Goal: Task Accomplishment & Management: Manage account settings

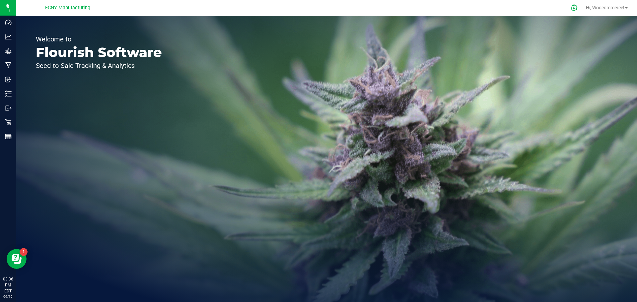
click at [576, 10] on div at bounding box center [574, 8] width 17 height 14
click at [572, 10] on icon at bounding box center [574, 7] width 7 height 7
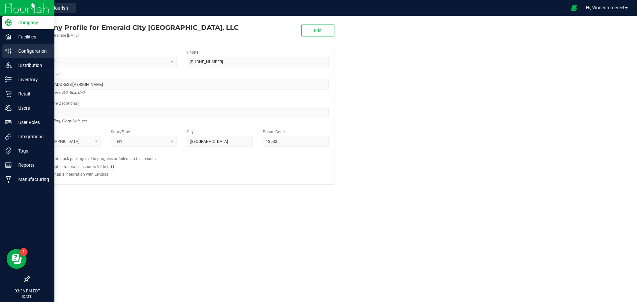
click at [18, 56] on div "Configuration" at bounding box center [28, 50] width 52 height 13
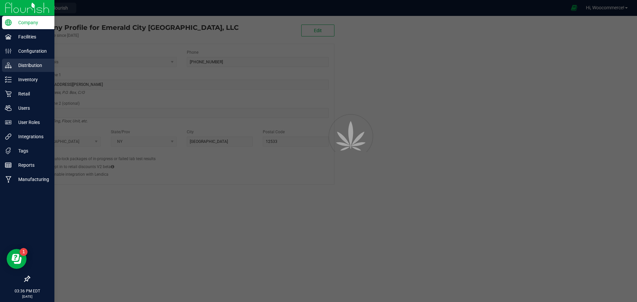
click at [18, 68] on p "Distribution" at bounding box center [32, 65] width 40 height 8
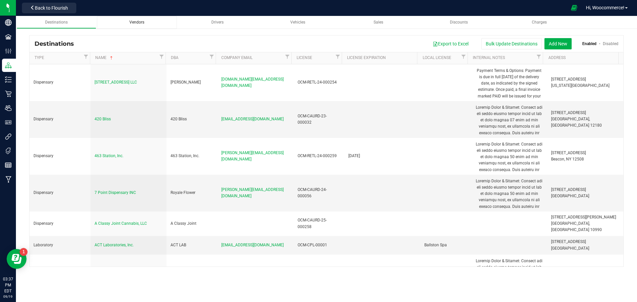
click at [134, 23] on span "Vendors" at bounding box center [136, 22] width 15 height 5
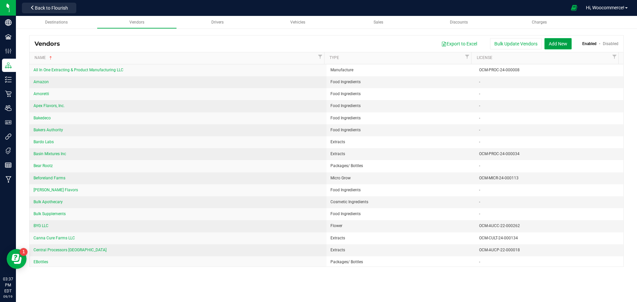
click at [558, 42] on button "Add New" at bounding box center [557, 43] width 27 height 11
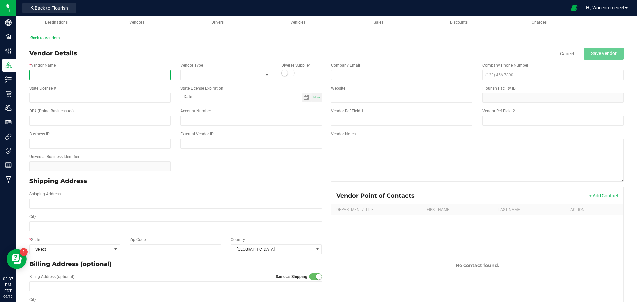
click at [163, 75] on input "* Vendor Name" at bounding box center [99, 75] width 141 height 10
type input "Claverack Farm LLC"
click at [247, 76] on span at bounding box center [222, 74] width 82 height 9
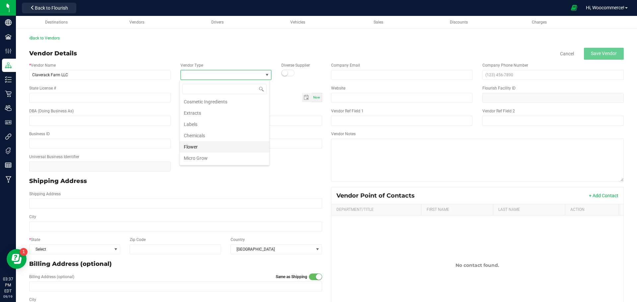
click at [199, 145] on li "Flower" at bounding box center [225, 146] width 90 height 11
click at [146, 92] on div "State License #" at bounding box center [99, 94] width 151 height 18
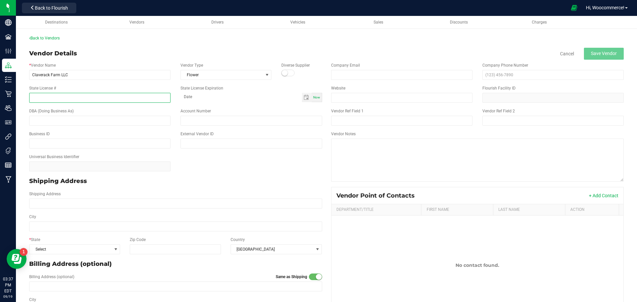
click at [145, 94] on input "State License #" at bounding box center [99, 98] width 141 height 10
type input "OCM-CULT-24-000083"
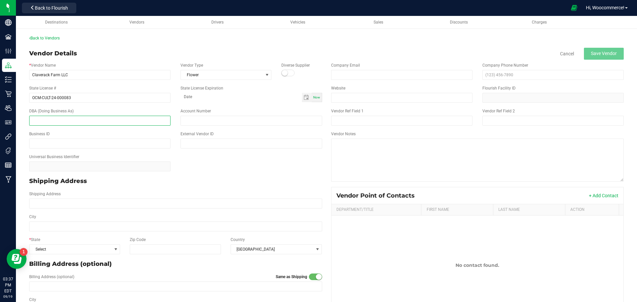
click at [121, 121] on input "text" at bounding box center [99, 121] width 141 height 10
type input "C"
click at [215, 159] on div "Universal Business Identifier" at bounding box center [175, 162] width 303 height 23
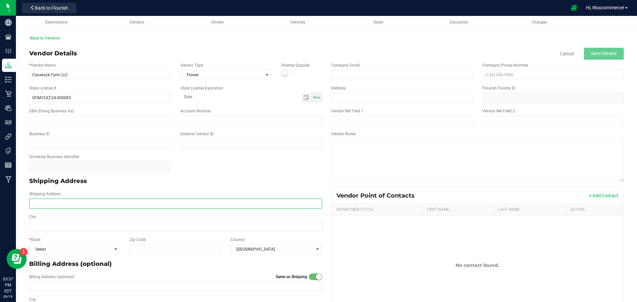
click at [205, 207] on input "Shipping Address" at bounding box center [175, 204] width 293 height 10
type input "370 NY-23B"
type input "[PERSON_NAME]"
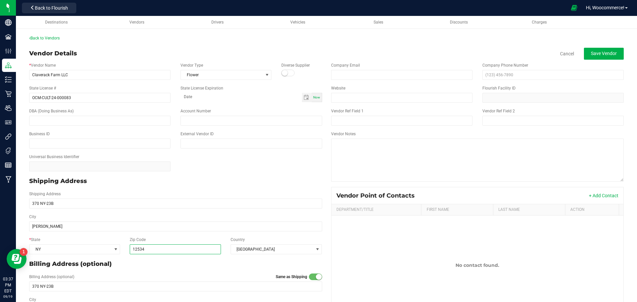
type input "12534"
click at [179, 257] on div "Billing Address (optional)" at bounding box center [175, 264] width 303 height 14
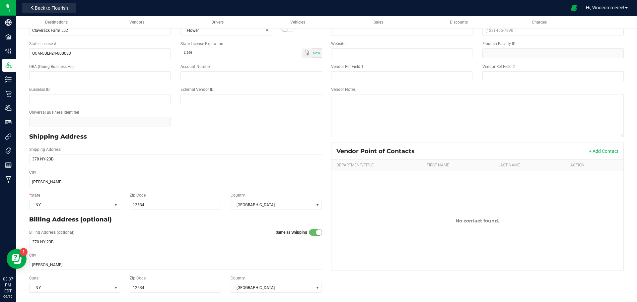
scroll to position [0, 0]
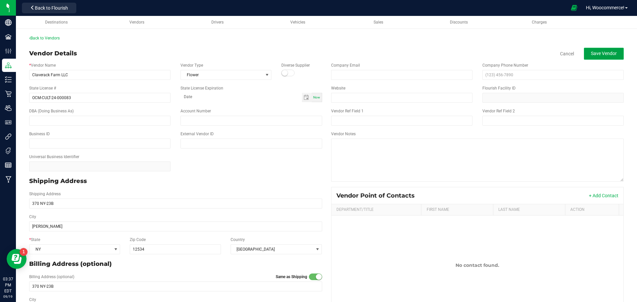
click at [610, 53] on span "Save Vendor" at bounding box center [604, 53] width 26 height 5
click at [28, 41] on div "Back to Vendors Vendor Details Disable Cancel Save Vendor * Vendor Name Clavera…" at bounding box center [326, 188] width 621 height 318
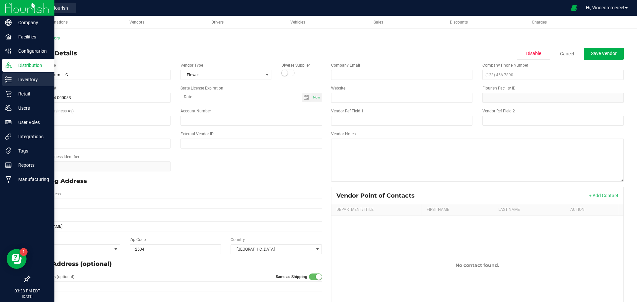
click at [20, 84] on div "Inventory" at bounding box center [28, 79] width 52 height 13
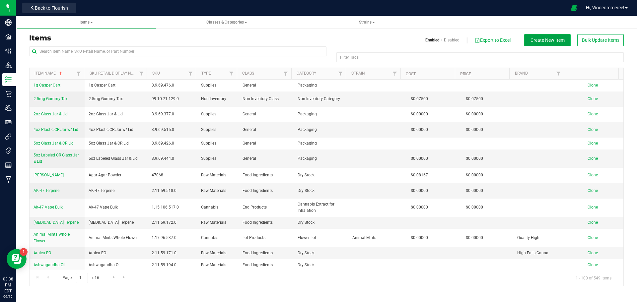
click at [563, 44] on button "Create New Item" at bounding box center [547, 40] width 46 height 12
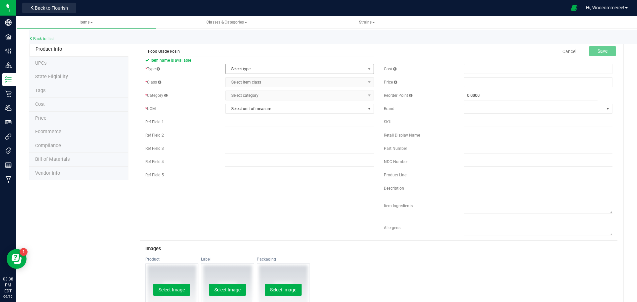
type input "Food Grade Rosin"
click at [335, 74] on span "Select type" at bounding box center [299, 69] width 149 height 10
click at [308, 80] on li "Cannabis" at bounding box center [297, 80] width 147 height 10
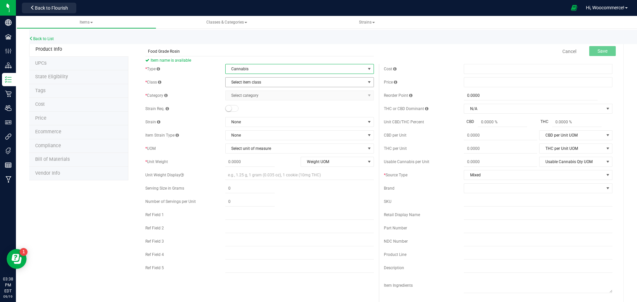
click at [307, 81] on span "Select item class" at bounding box center [296, 82] width 140 height 9
click at [36, 40] on link "Back to List" at bounding box center [41, 38] width 25 height 5
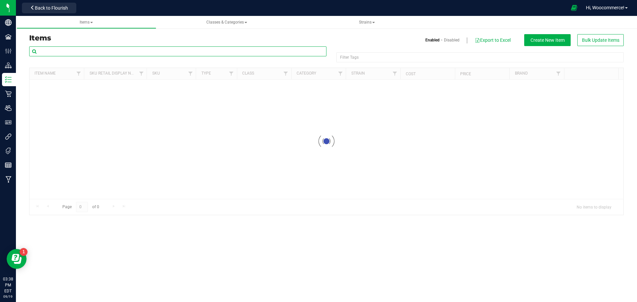
click at [108, 55] on input "text" at bounding box center [177, 51] width 297 height 10
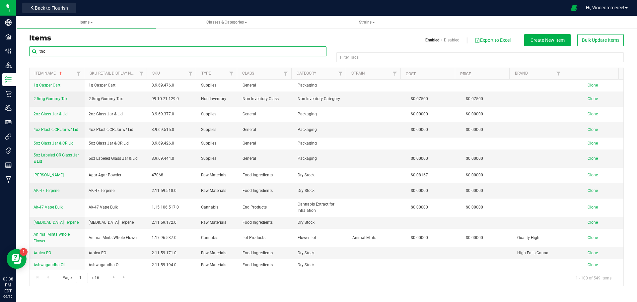
type input "thc"
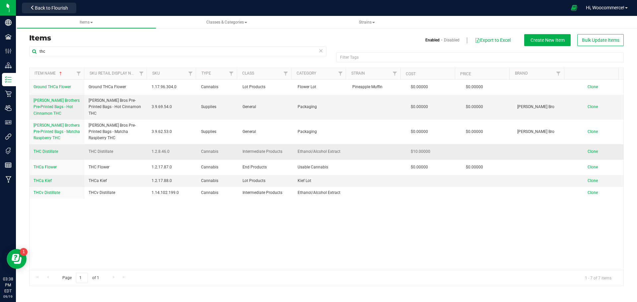
click at [587, 152] on span "Clone" at bounding box center [592, 151] width 10 height 5
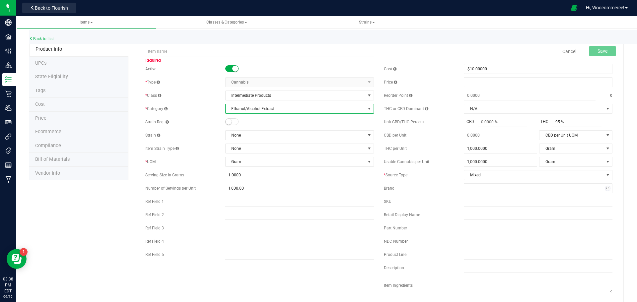
click at [264, 104] on span "Ethanol/Alcohol Extract" at bounding box center [296, 108] width 140 height 9
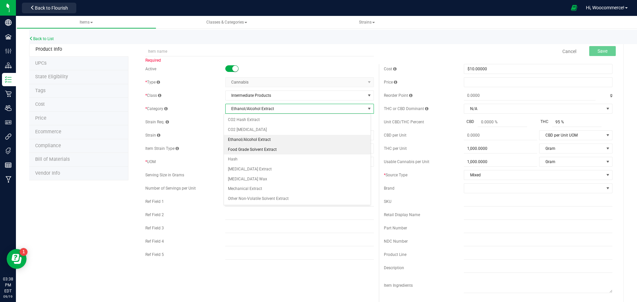
click at [253, 147] on li "Food Grade Solvent Extract" at bounding box center [297, 150] width 147 height 10
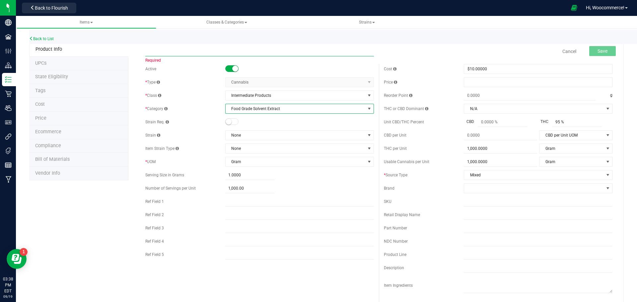
click at [222, 55] on input "text" at bounding box center [259, 51] width 229 height 10
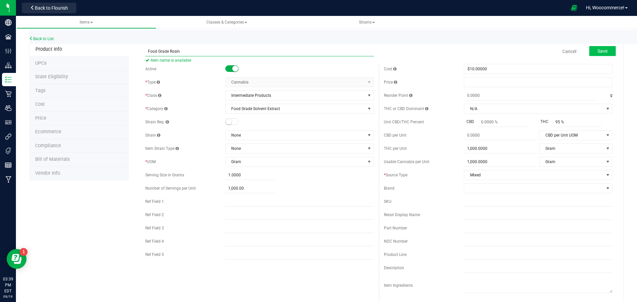
type input "Food Grade Rosin"
click at [592, 56] on button "Save" at bounding box center [602, 51] width 27 height 10
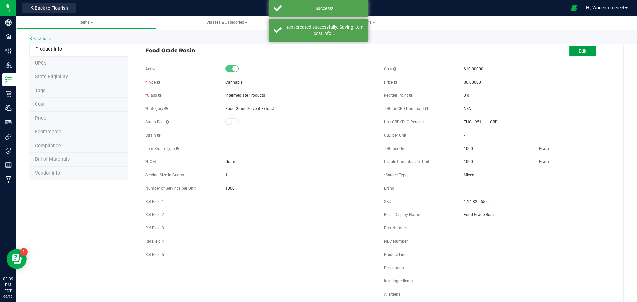
click at [578, 49] on span "Edit" at bounding box center [582, 50] width 8 height 5
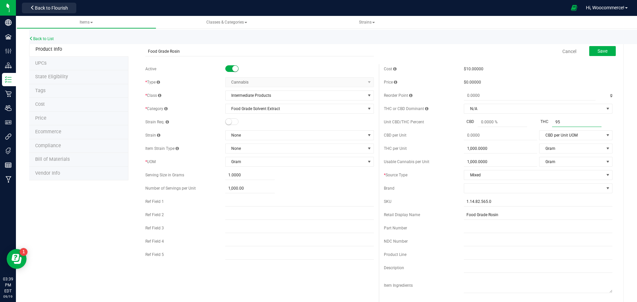
drag, startPoint x: 575, startPoint y: 121, endPoint x: 542, endPoint y: 122, distance: 33.5
click at [542, 122] on div "THC 95 % 95" at bounding box center [575, 122] width 74 height 10
drag, startPoint x: 508, startPoint y: 150, endPoint x: 440, endPoint y: 150, distance: 68.7
click at [440, 150] on div "THC per Unit 1,000.0000 1000 Gram THC per Unit UOM Gram Kilogram Metric Ton Mil…" at bounding box center [498, 149] width 229 height 10
drag, startPoint x: 452, startPoint y: 157, endPoint x: 446, endPoint y: 156, distance: 6.1
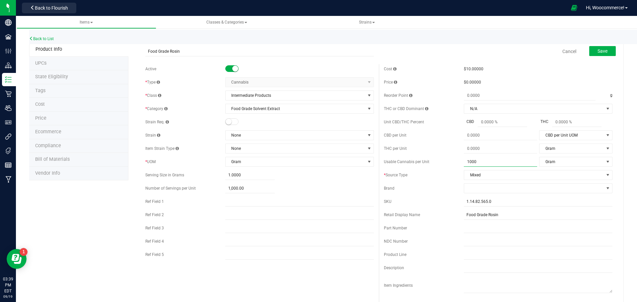
click at [446, 156] on div "Cost $10.00000 Price $0.00000 Reorder Point g THC or CBD Dominant" at bounding box center [498, 192] width 238 height 256
drag, startPoint x: 295, startPoint y: 174, endPoint x: 229, endPoint y: 173, distance: 66.4
click at [229, 173] on div "1.0000 1" at bounding box center [299, 175] width 149 height 10
click at [229, 173] on span "1.0000 1" at bounding box center [249, 175] width 49 height 10
type input "0.0000"
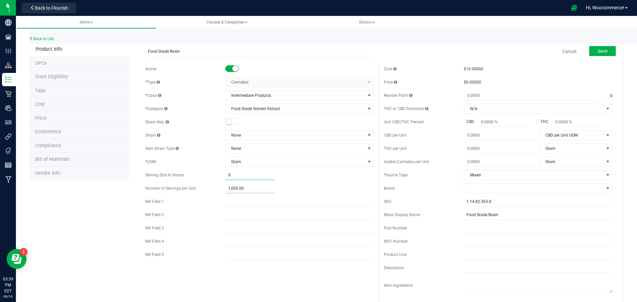
click at [237, 188] on span "1,000.00 1000" at bounding box center [249, 189] width 49 height 10
type input "1"
click at [591, 55] on button "Save" at bounding box center [602, 51] width 27 height 10
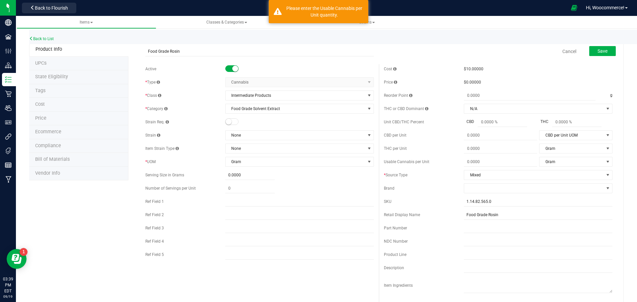
click at [447, 51] on div "Cancel Save" at bounding box center [498, 51] width 238 height 17
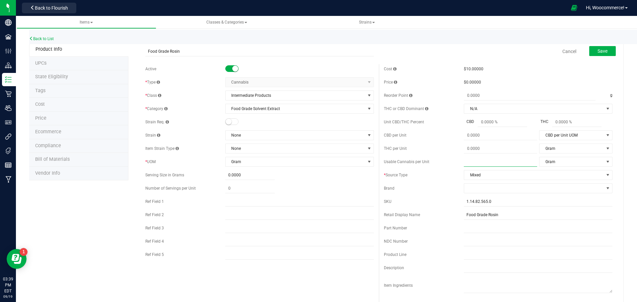
click at [475, 162] on span at bounding box center [500, 162] width 73 height 10
type input "1000"
type input "1,000.0000"
click at [597, 52] on span "Save" at bounding box center [602, 50] width 10 height 5
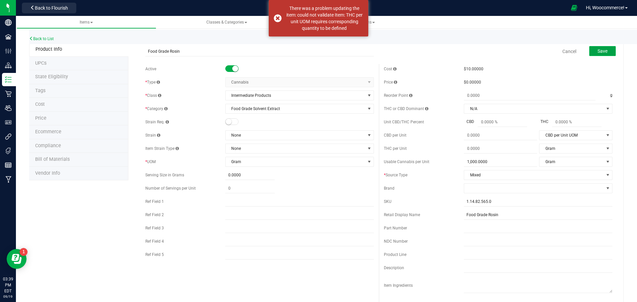
click at [600, 50] on span "Save" at bounding box center [602, 50] width 10 height 5
click at [559, 50] on span "Cancel" at bounding box center [569, 52] width 20 height 14
click at [562, 51] on link "Cancel" at bounding box center [569, 51] width 14 height 7
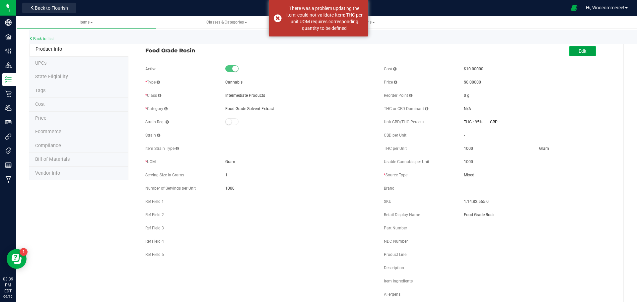
click at [571, 52] on button "Edit" at bounding box center [582, 51] width 27 height 10
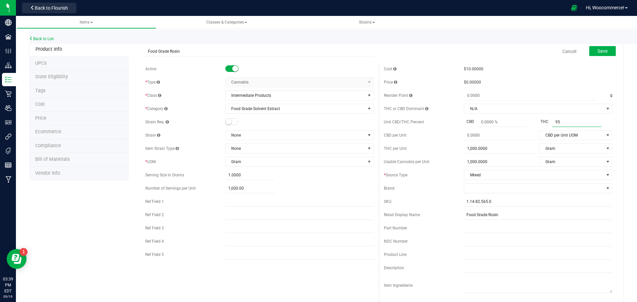
drag, startPoint x: 563, startPoint y: 124, endPoint x: 544, endPoint y: 126, distance: 19.6
click at [544, 126] on div "THC 95 % 95" at bounding box center [575, 122] width 74 height 10
click at [608, 54] on button "Save" at bounding box center [602, 51] width 27 height 10
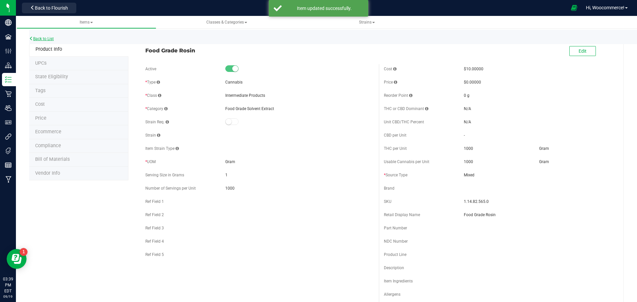
click at [33, 40] on icon at bounding box center [31, 38] width 4 height 4
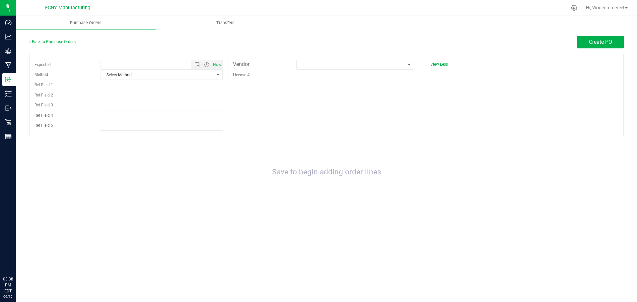
type input "[DATE] 3:38 PM"
click at [377, 68] on span at bounding box center [351, 64] width 108 height 9
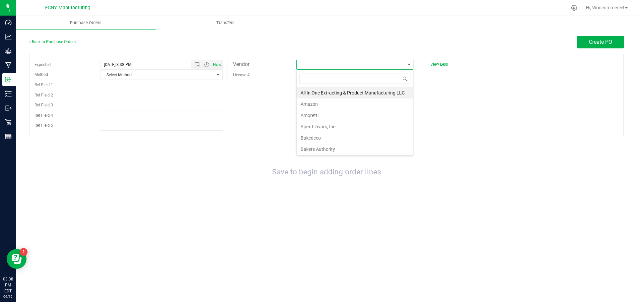
scroll to position [10, 117]
type input "clav"
click at [341, 92] on li "Claverack Farm LLC" at bounding box center [355, 92] width 116 height 11
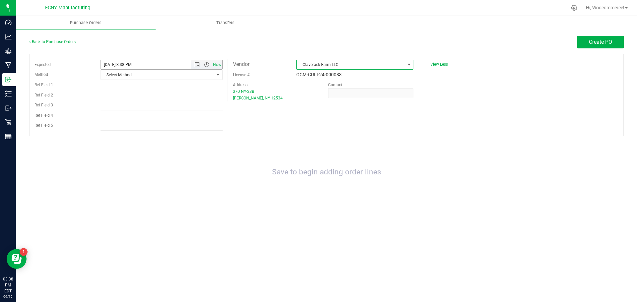
click at [130, 64] on input "[DATE] 3:38 PM" at bounding box center [152, 64] width 102 height 9
type input "[DATE] 3:00 PM"
click at [132, 73] on span "Select Method" at bounding box center [157, 74] width 113 height 9
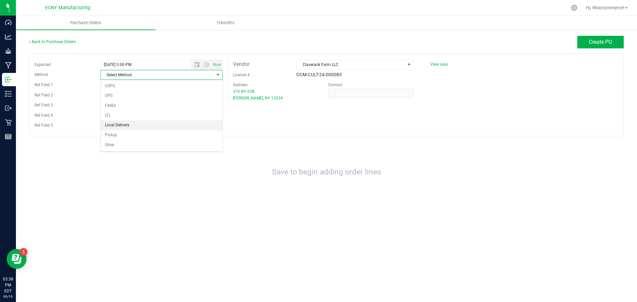
click at [120, 128] on li "Local Delivery" at bounding box center [161, 125] width 121 height 10
click at [621, 37] on button "Create PO" at bounding box center [600, 42] width 46 height 13
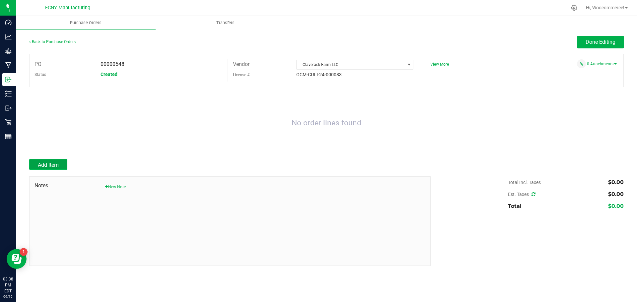
click at [55, 162] on span "Add Item" at bounding box center [48, 165] width 21 height 6
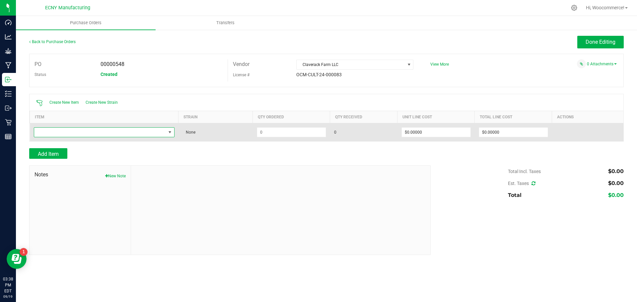
click at [73, 133] on span "NO DATA FOUND" at bounding box center [100, 132] width 132 height 9
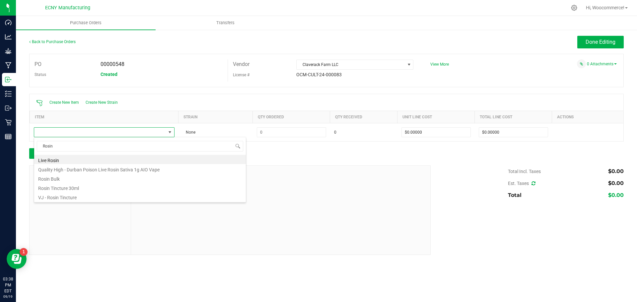
type input "Rosin"
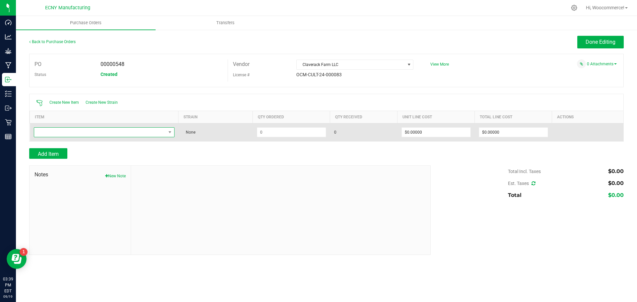
click at [156, 134] on span "NO DATA FOUND" at bounding box center [100, 132] width 132 height 9
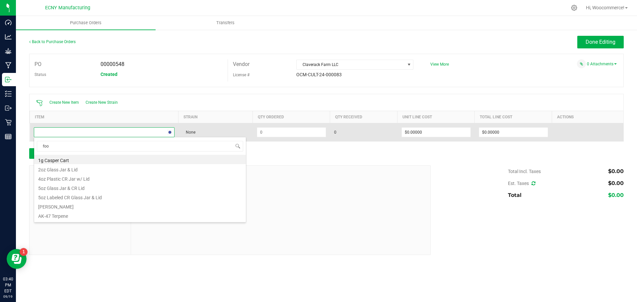
type input "food"
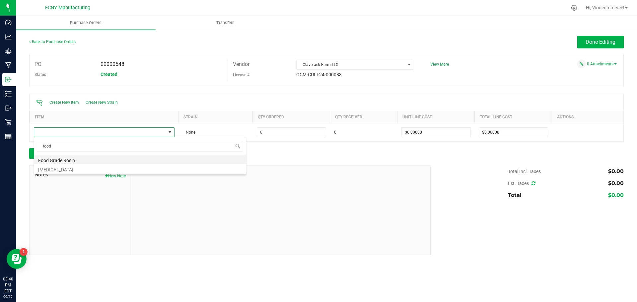
click at [104, 157] on li "Food Grade Rosin" at bounding box center [140, 159] width 212 height 9
type input "$10.00000"
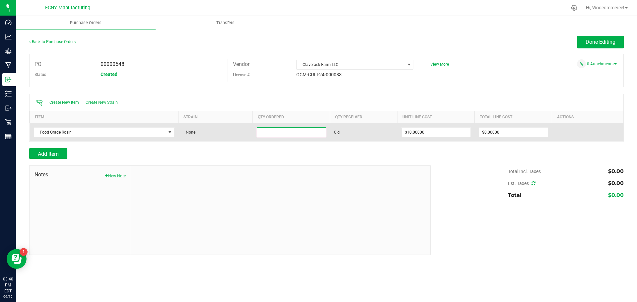
click at [262, 132] on input at bounding box center [291, 132] width 69 height 9
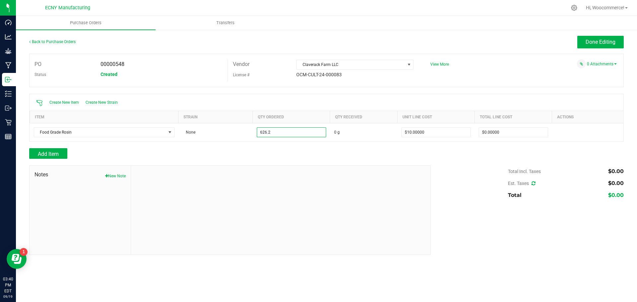
type input "626.2000 g"
click at [349, 152] on div "Add Item" at bounding box center [227, 153] width 396 height 11
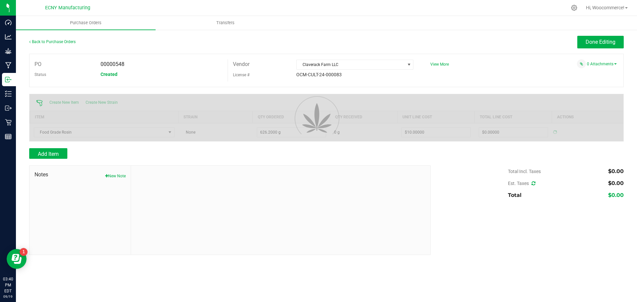
type input "$6,262.00000"
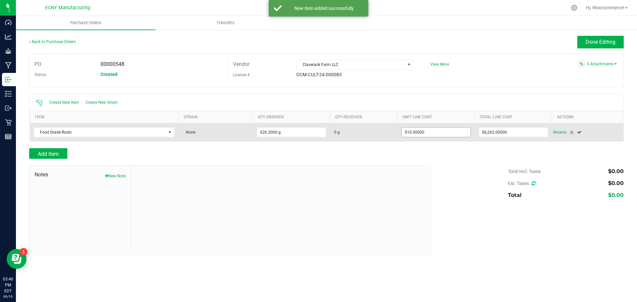
type input "10"
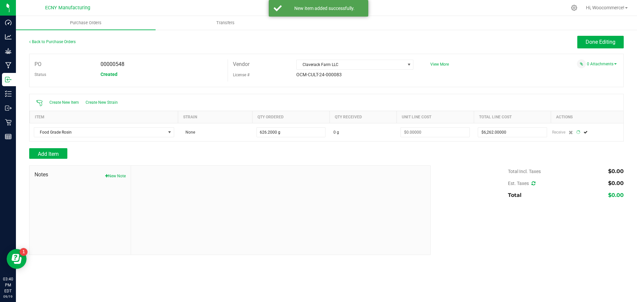
click at [467, 160] on div at bounding box center [326, 162] width 594 height 7
type input "626"
type input "$10.00000"
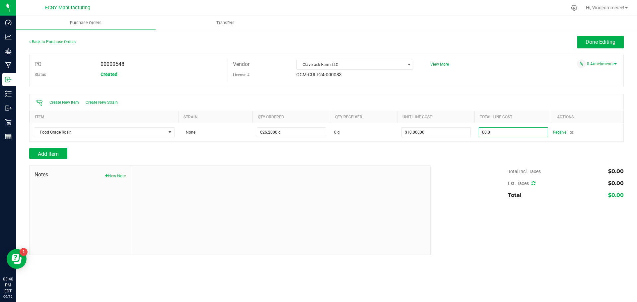
type input "$0.00000"
click at [467, 151] on div "Add Item" at bounding box center [326, 153] width 594 height 11
type input "626"
type input "$0.00000"
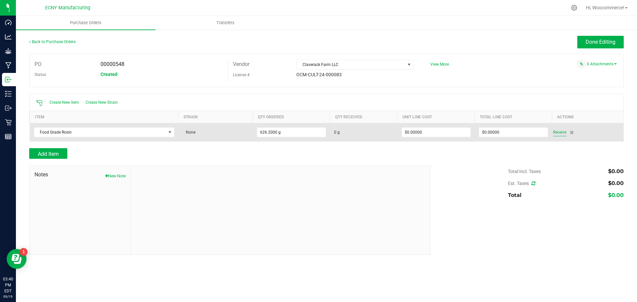
click at [555, 134] on span "Receive" at bounding box center [559, 132] width 13 height 8
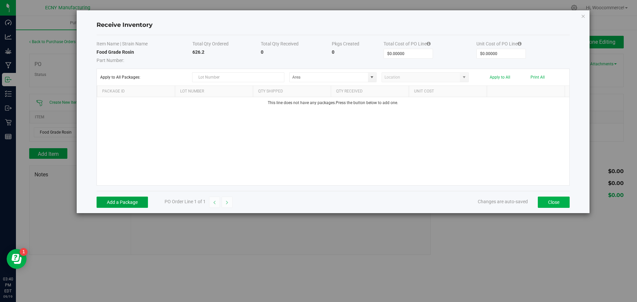
click at [141, 200] on button "Add a Package" at bounding box center [122, 202] width 51 height 11
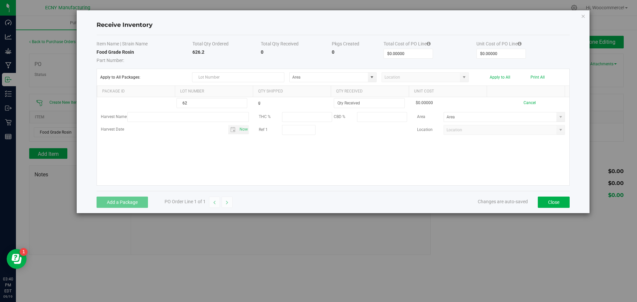
type input "6"
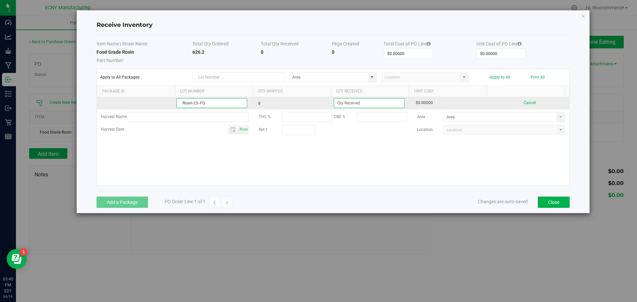
click at [200, 101] on input "Rosin-25--FG" at bounding box center [211, 103] width 71 height 10
type input "Rosin-25-FG"
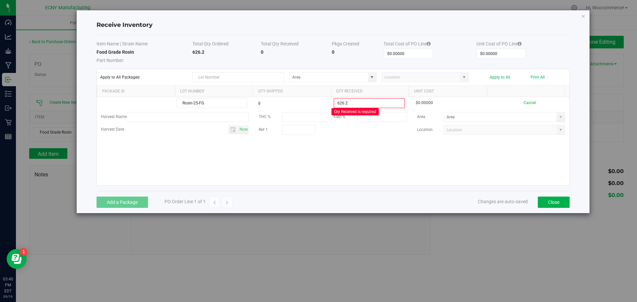
type input "626.2000 g"
click at [323, 166] on kendo-grid-list "Rosin-25-FG g 626.2000 g Qty Received is required $0.00000 Cancel Harvest Name …" at bounding box center [333, 141] width 472 height 88
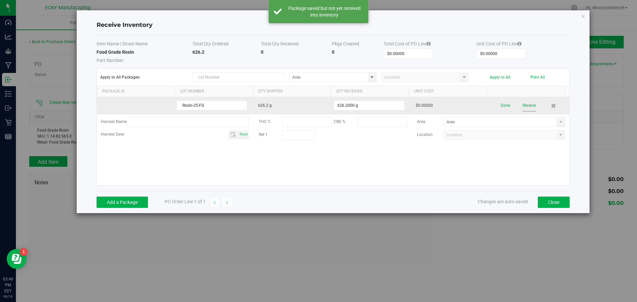
click at [522, 104] on button "Receive" at bounding box center [528, 106] width 13 height 12
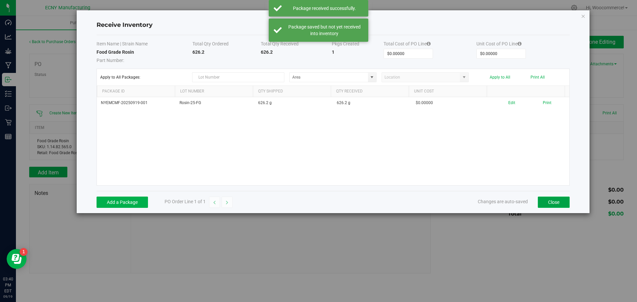
click at [553, 205] on button "Close" at bounding box center [554, 202] width 32 height 11
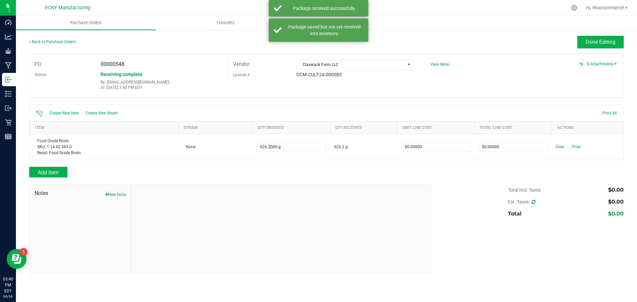
click at [601, 34] on div "Back to Purchase Orders Done Editing PO 00000548 Status Receiving complete By: …" at bounding box center [326, 154] width 621 height 251
click at [599, 37] on button "Done Editing" at bounding box center [600, 42] width 46 height 13
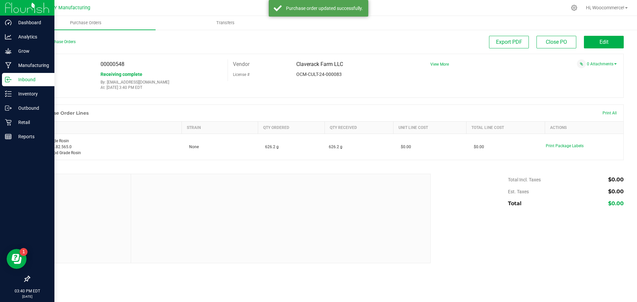
click at [6, 76] on div "Inbound" at bounding box center [28, 79] width 52 height 13
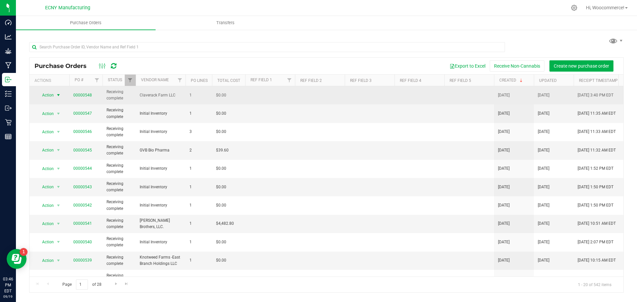
click at [60, 92] on span "select" at bounding box center [58, 95] width 8 height 9
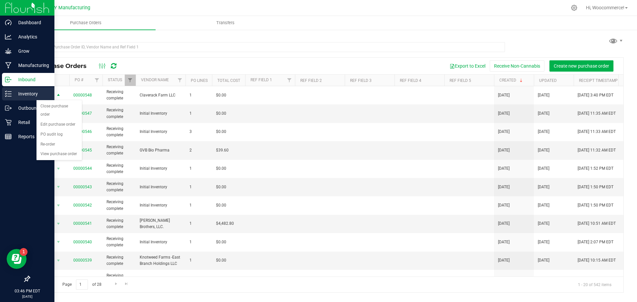
click at [10, 88] on div "Inventory" at bounding box center [28, 93] width 52 height 13
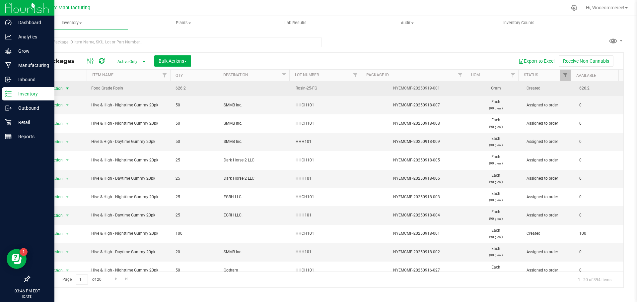
click at [67, 86] on span "select" at bounding box center [67, 88] width 5 height 5
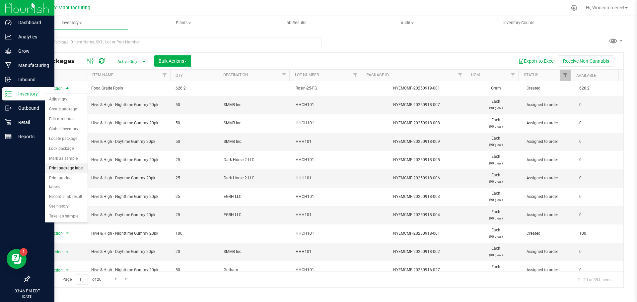
click at [67, 167] on li "Print package label" at bounding box center [66, 169] width 42 height 10
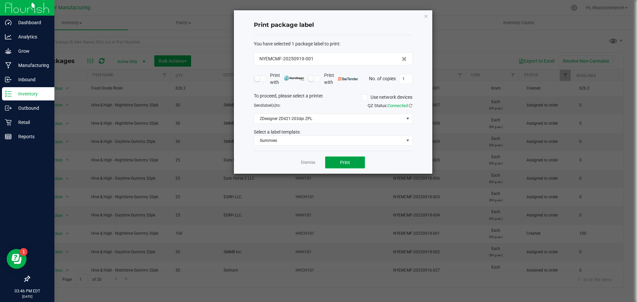
click at [334, 162] on button "Print" at bounding box center [345, 163] width 40 height 12
